Goal: Transaction & Acquisition: Purchase product/service

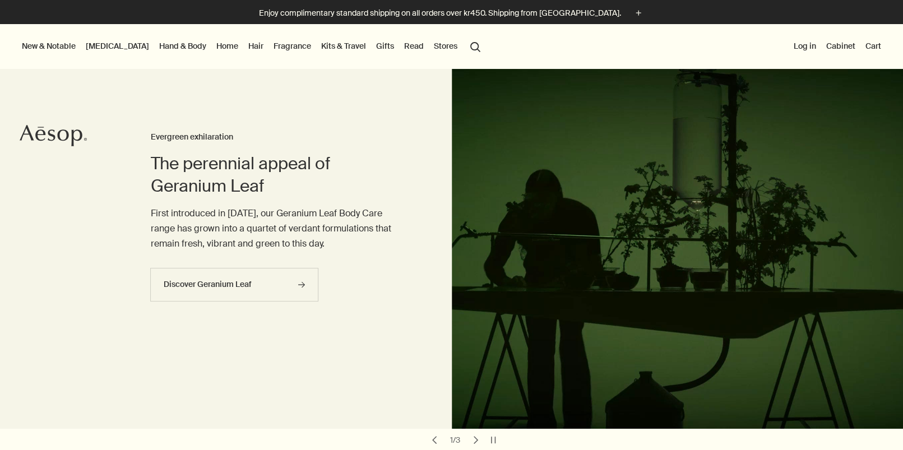
click at [465, 43] on button "search Search" at bounding box center [475, 45] width 20 height 21
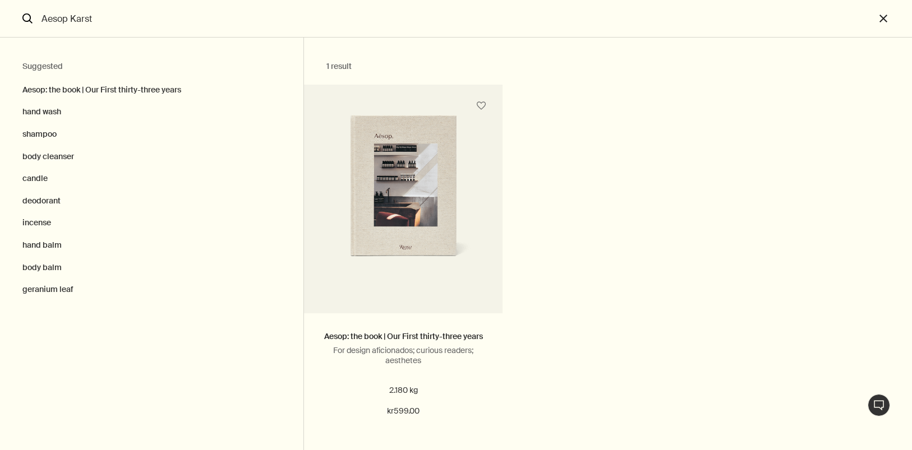
click at [112, 27] on input "Aesop Karst" at bounding box center [456, 18] width 838 height 37
click at [89, 27] on input "Aesop Karst" at bounding box center [456, 18] width 838 height 37
click at [71, 24] on input "Aesop Karst" at bounding box center [456, 18] width 838 height 37
drag, startPoint x: 71, startPoint y: 23, endPoint x: -24, endPoint y: 34, distance: 94.9
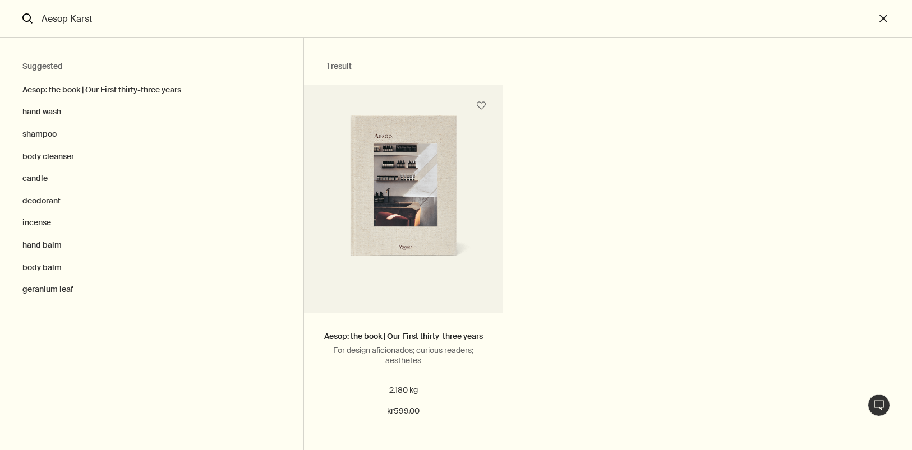
click at [0, 34] on html "Skip to main content Enjoy complimentary standard shipping on all orders over k…" at bounding box center [456, 225] width 912 height 450
click at [62, 31] on input "Aesop Karst" at bounding box center [456, 18] width 838 height 37
drag, startPoint x: 73, startPoint y: 27, endPoint x: 8, endPoint y: 29, distance: 65.1
click at [9, 29] on form "Aesop Karst search" at bounding box center [437, 19] width 875 height 38
type input "Karst"
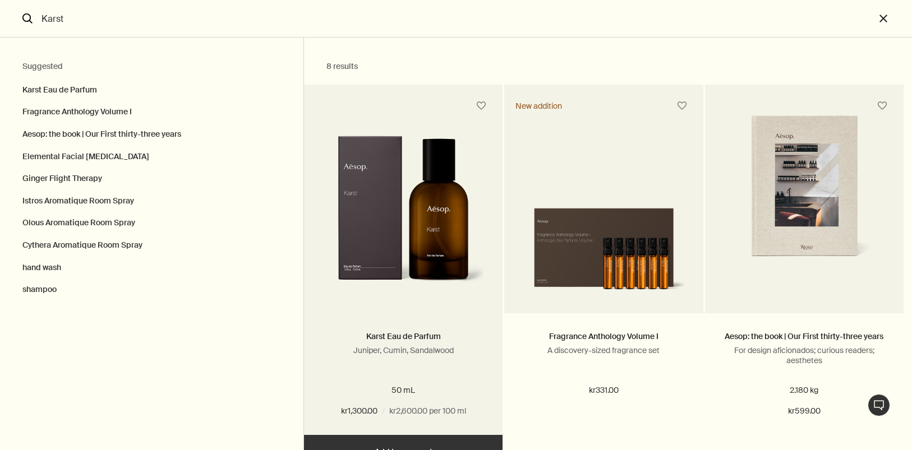
click at [385, 191] on img "Search" at bounding box center [403, 216] width 165 height 161
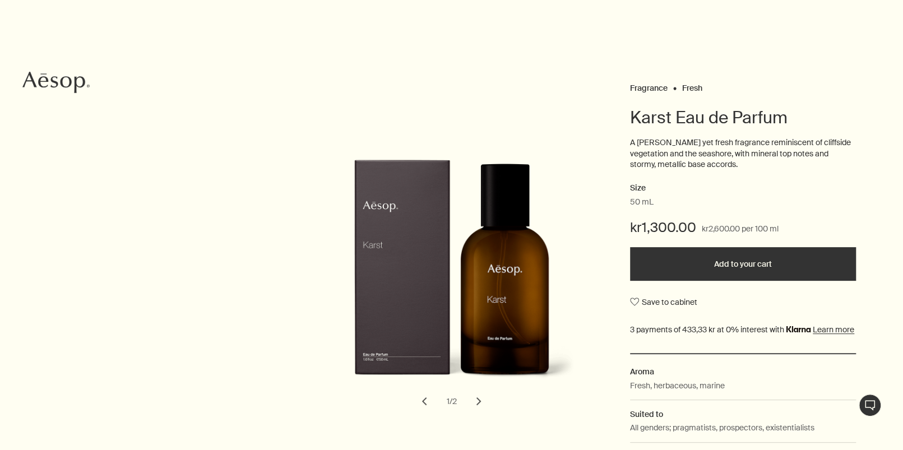
click at [695, 256] on button "Add to your cart" at bounding box center [743, 264] width 226 height 34
drag, startPoint x: 631, startPoint y: 119, endPoint x: 786, endPoint y: 121, distance: 154.2
click at [786, 121] on h1 "Karst Eau de Parfum" at bounding box center [743, 118] width 226 height 22
copy h1 "Karst Eau de Parfum"
